Goal: Transaction & Acquisition: Purchase product/service

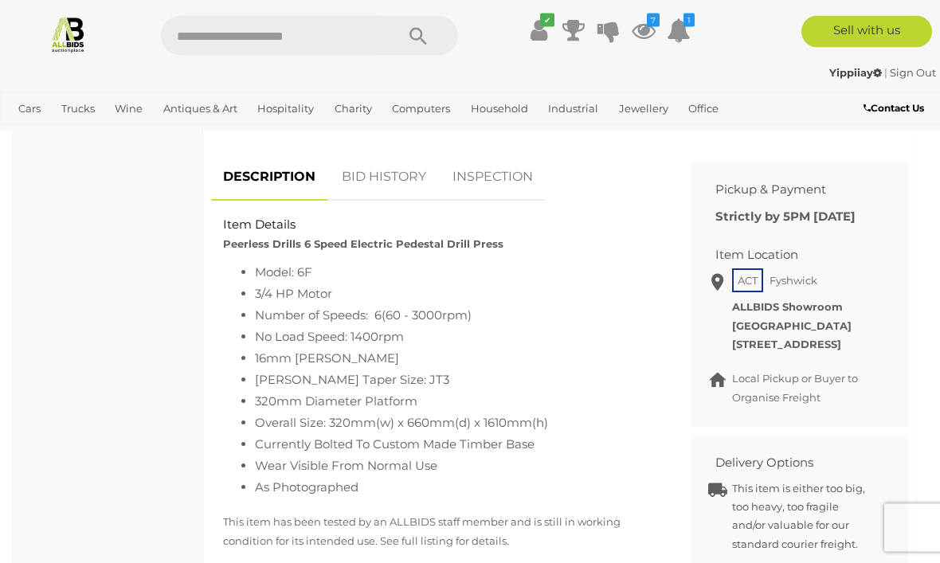
scroll to position [594, 0]
click at [404, 173] on link "BID HISTORY" at bounding box center [384, 177] width 108 height 47
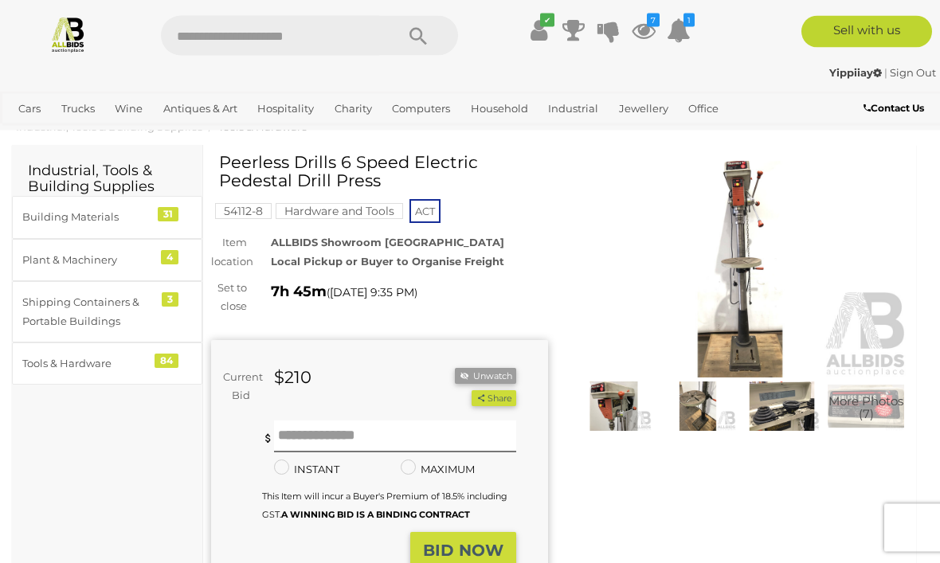
scroll to position [0, 0]
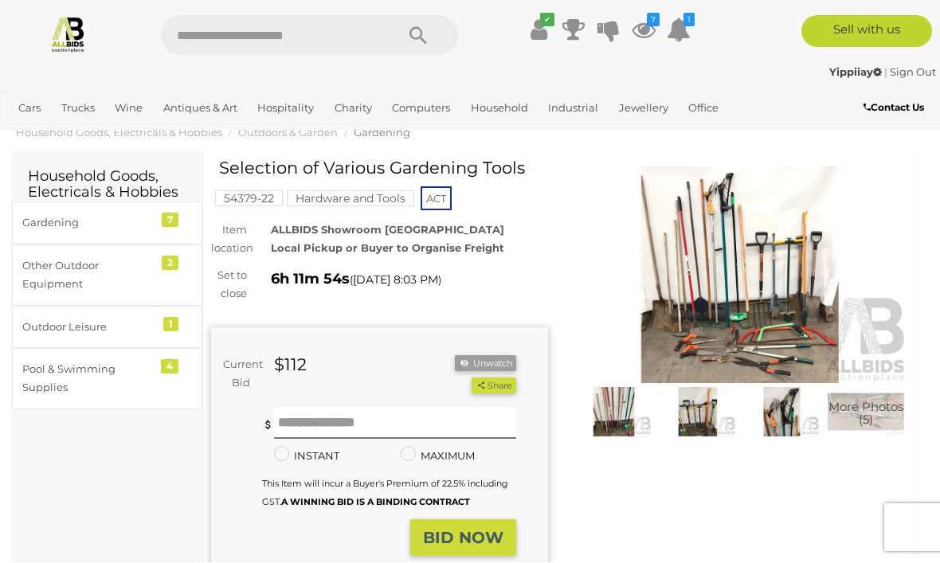
click at [804, 312] on img at bounding box center [740, 275] width 337 height 217
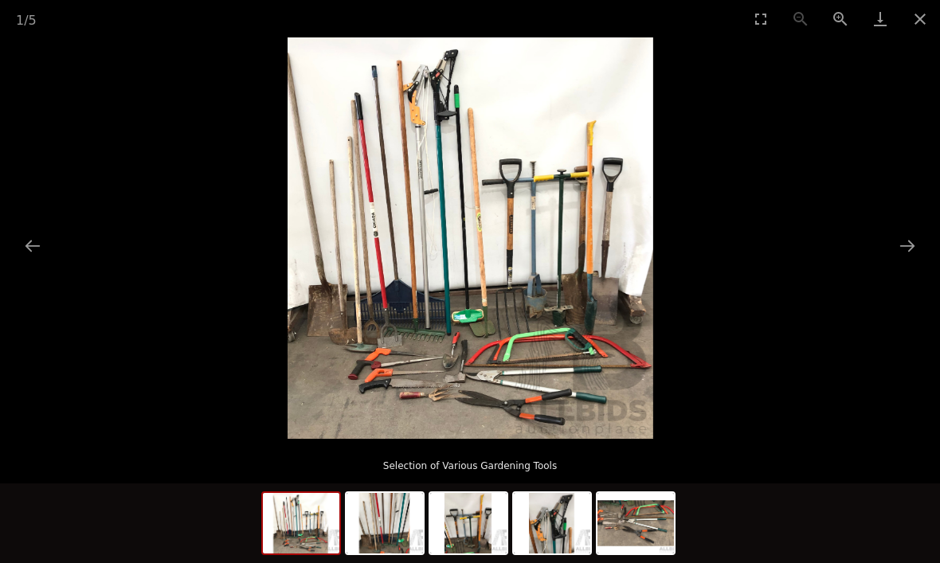
click at [852, 25] on button "Zoom in" at bounding box center [840, 18] width 40 height 37
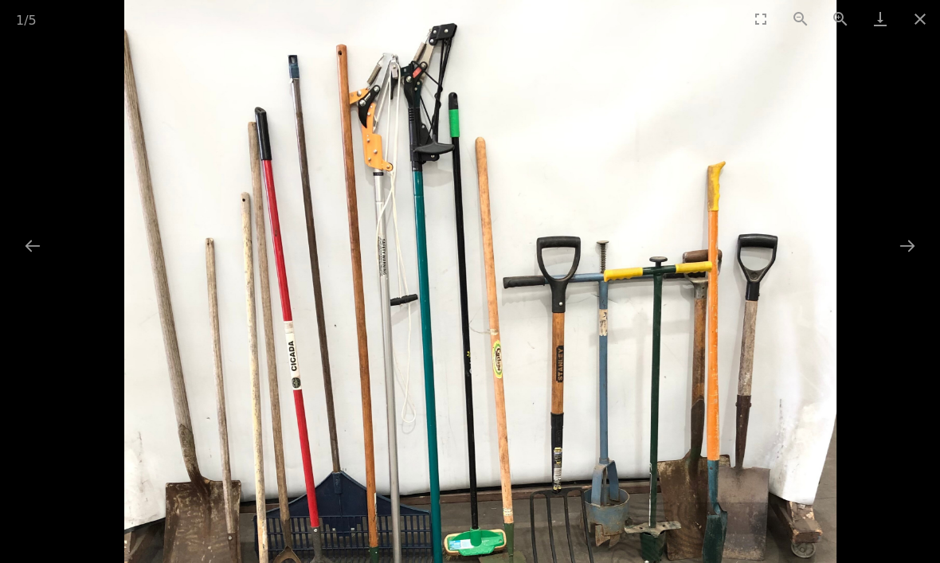
click at [921, 16] on button "Close gallery" at bounding box center [920, 18] width 40 height 37
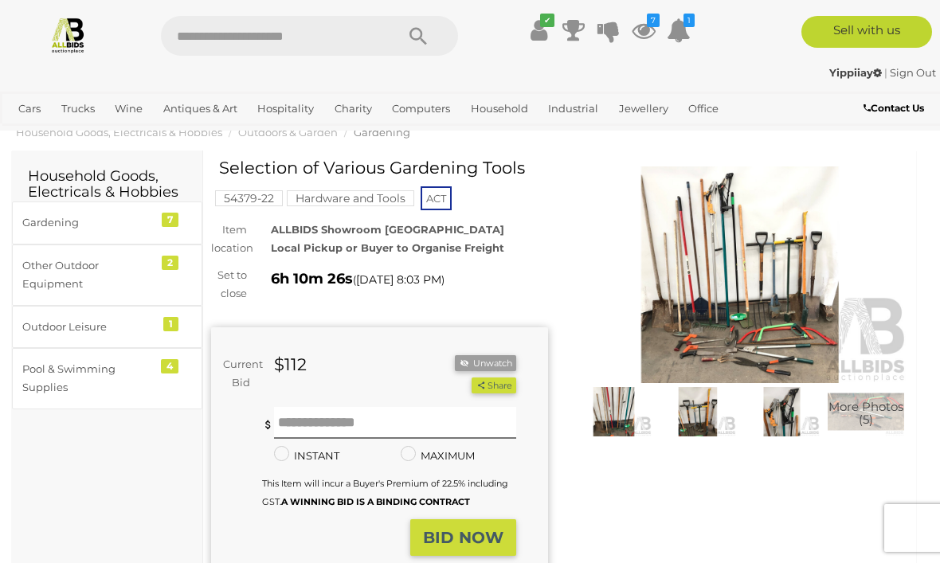
click at [920, 16] on button "Close gallery" at bounding box center [920, 18] width 40 height 37
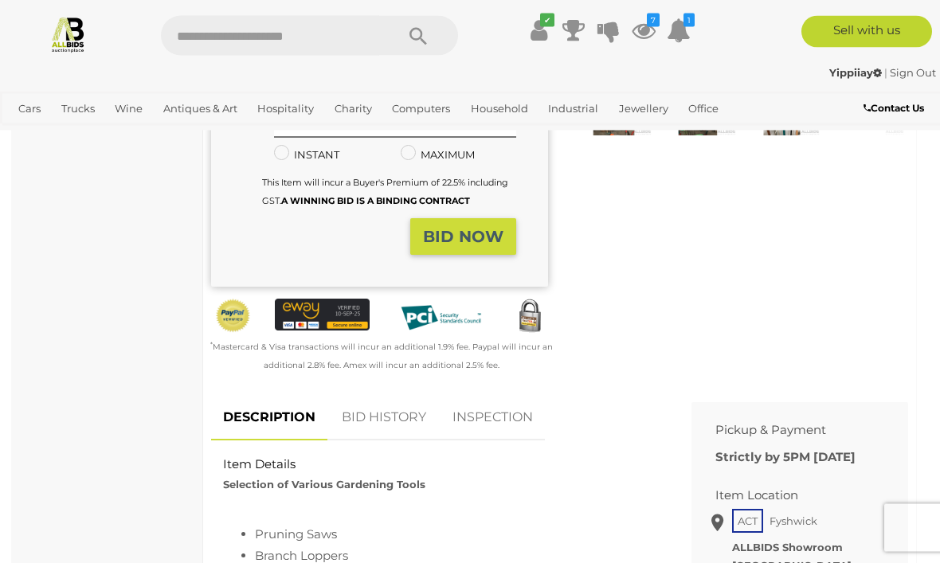
scroll to position [335, 0]
click at [403, 415] on link "BID HISTORY" at bounding box center [384, 417] width 108 height 47
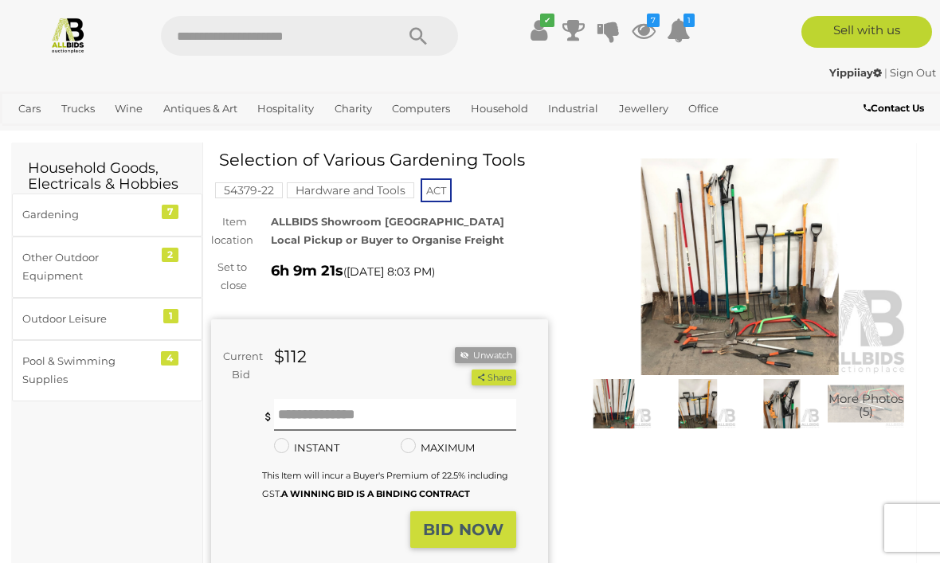
scroll to position [0, 0]
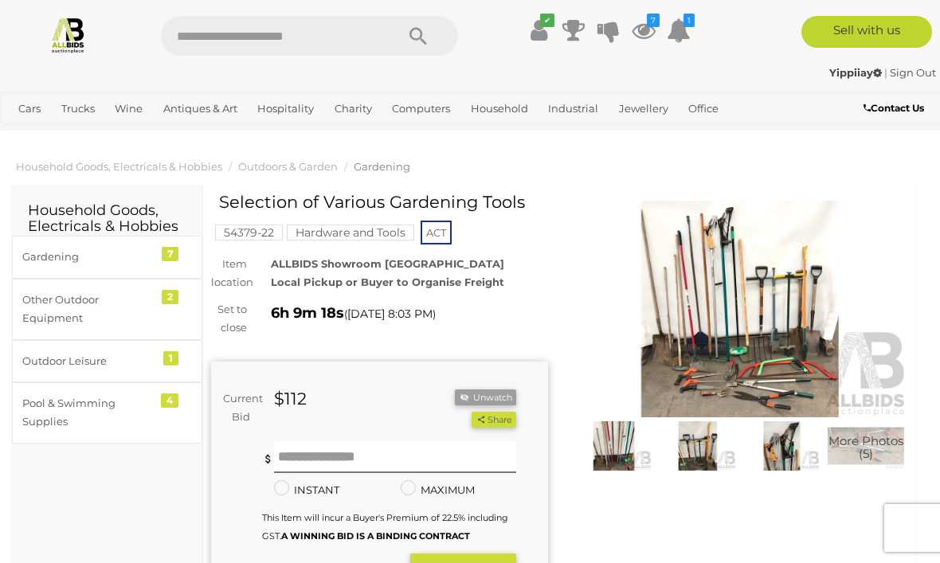
click at [808, 345] on img at bounding box center [740, 309] width 337 height 217
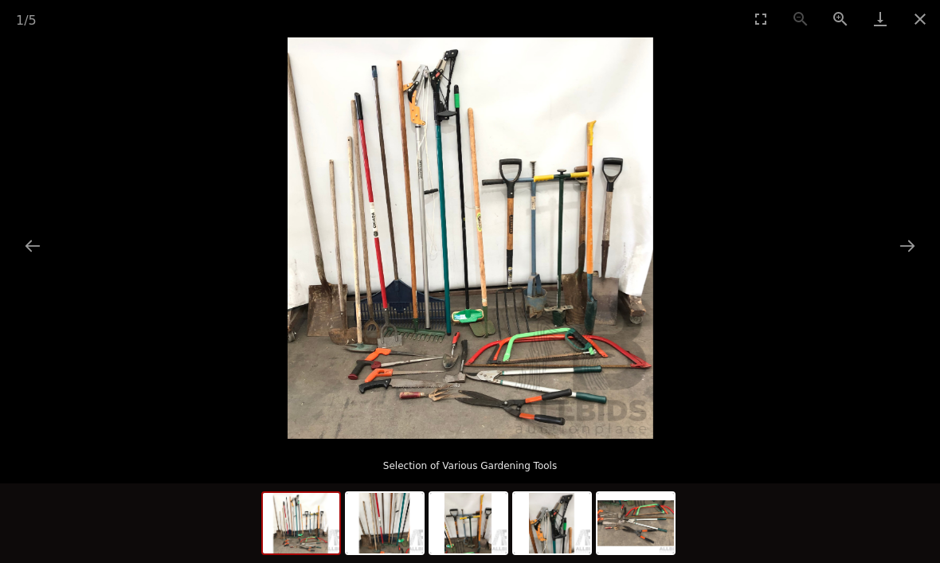
click at [910, 248] on button "Next slide" at bounding box center [906, 245] width 33 height 31
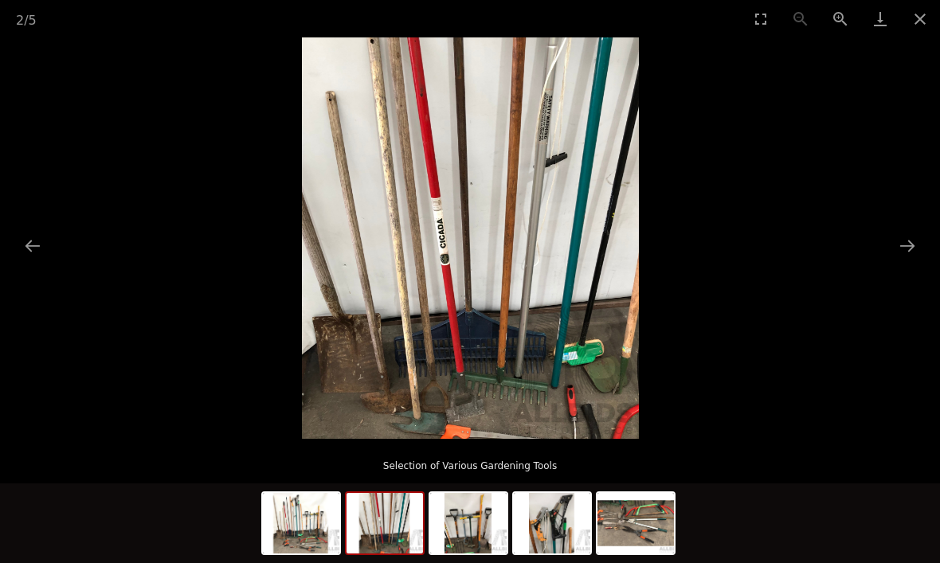
click at [902, 249] on button "Next slide" at bounding box center [906, 245] width 33 height 31
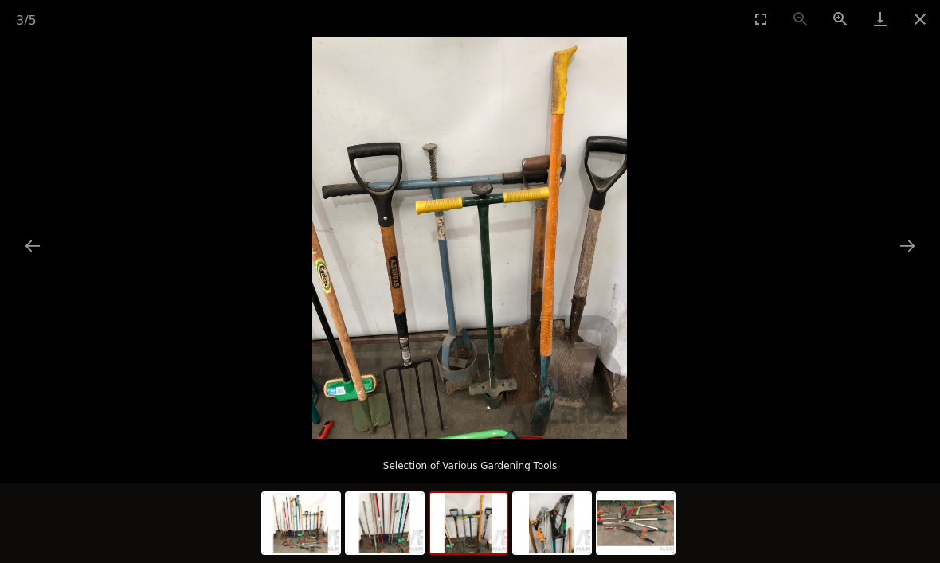
click at [902, 246] on button "Next slide" at bounding box center [906, 245] width 33 height 31
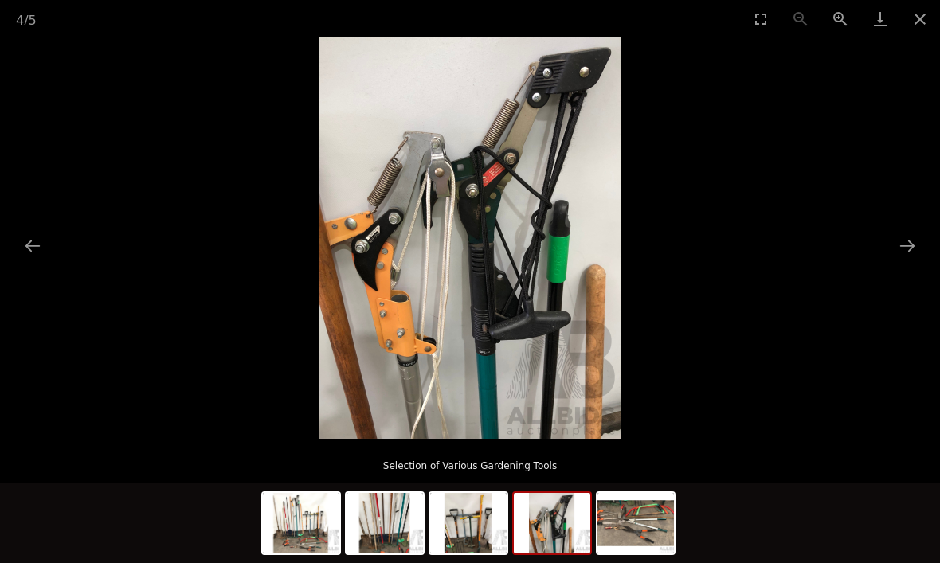
click at [901, 252] on button "Next slide" at bounding box center [906, 245] width 33 height 31
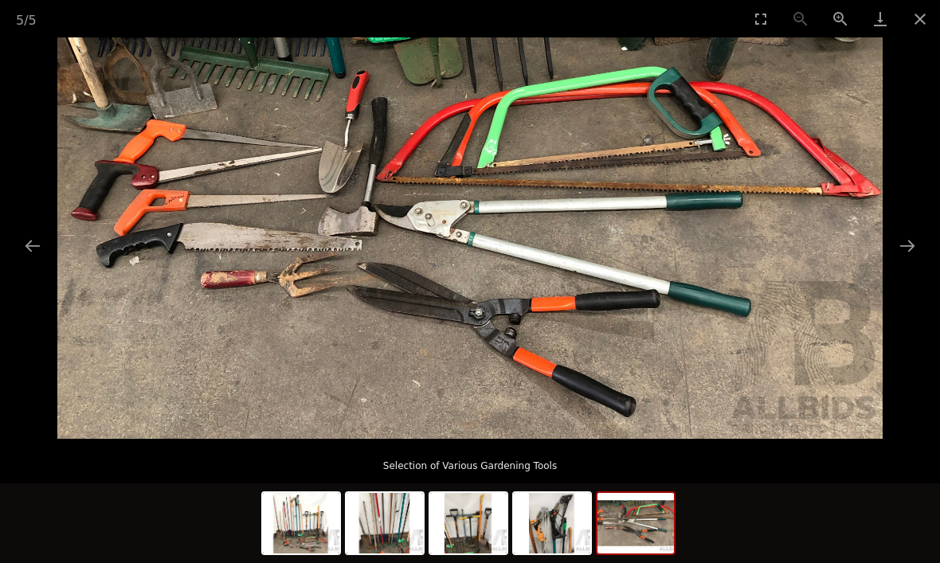
click at [924, 24] on button "Close gallery" at bounding box center [920, 18] width 40 height 37
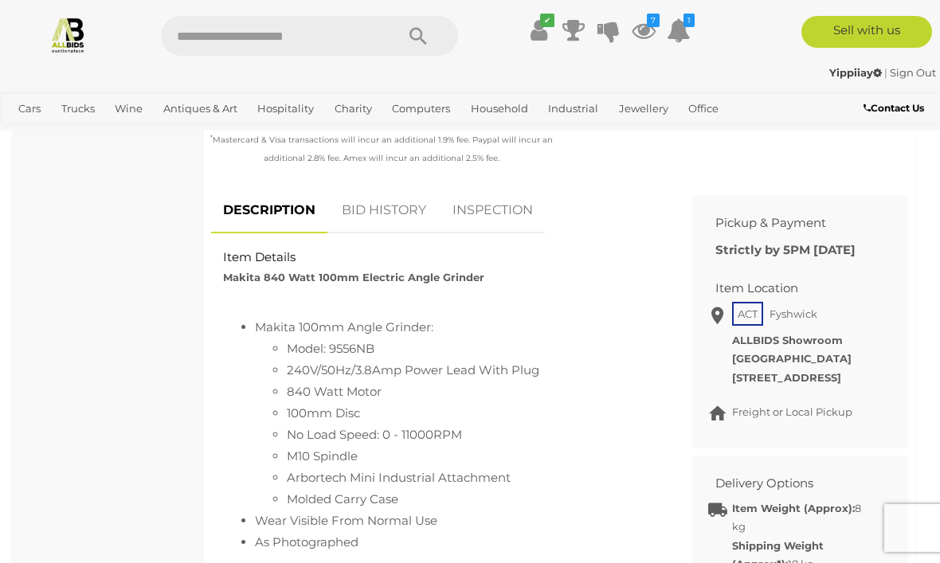
scroll to position [585, 0]
click at [405, 207] on link "BID HISTORY" at bounding box center [384, 209] width 108 height 47
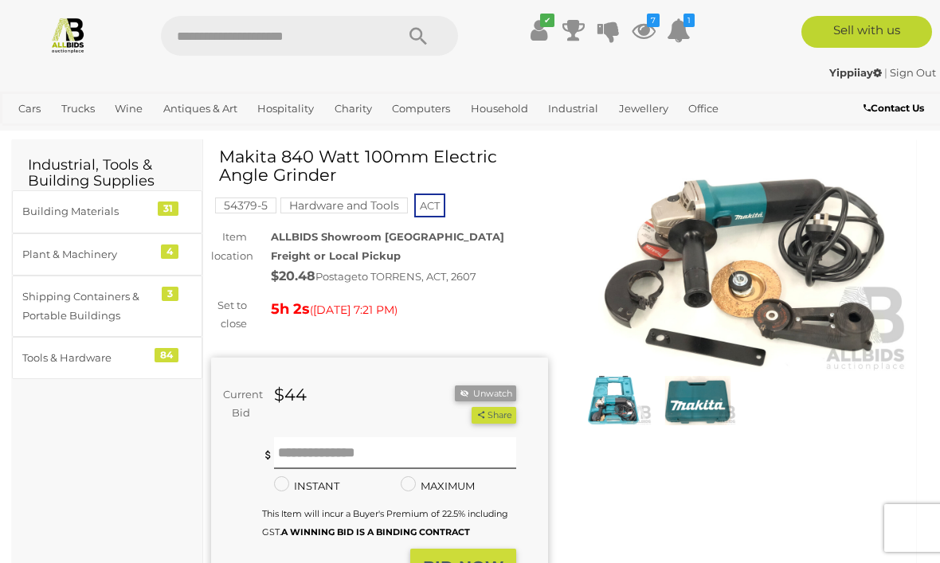
scroll to position [0, 0]
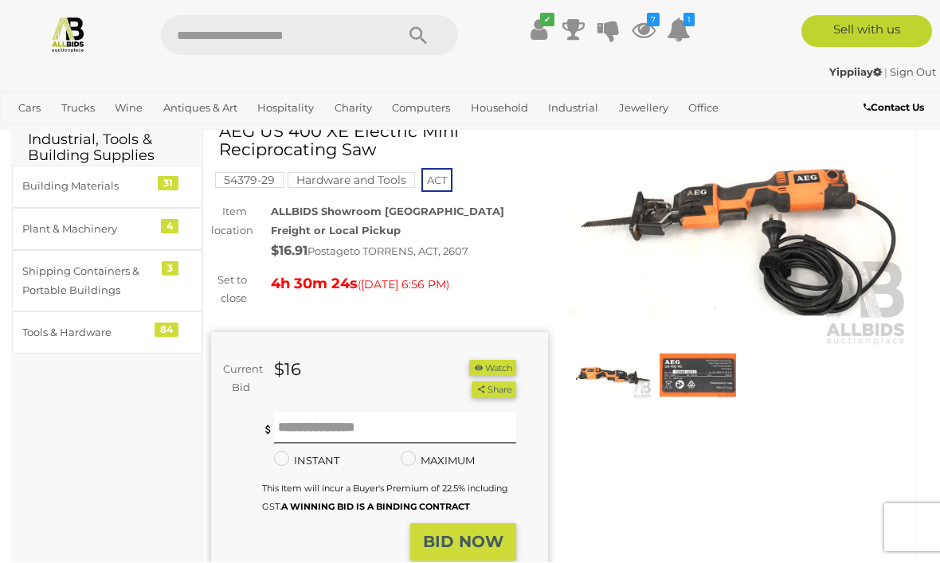
scroll to position [71, 0]
click at [502, 362] on button "Watch" at bounding box center [492, 368] width 46 height 17
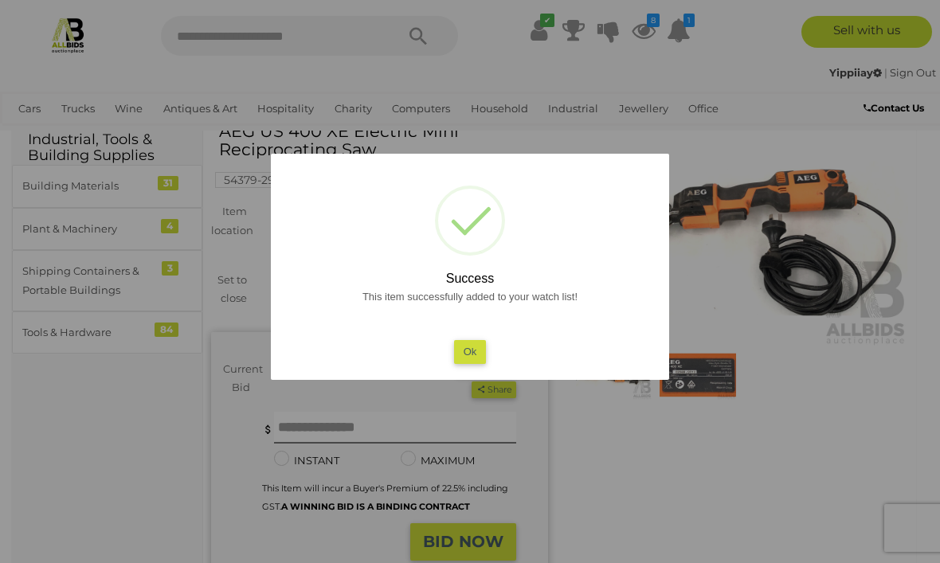
click at [464, 352] on button "Ok" at bounding box center [470, 351] width 33 height 23
